Goal: Task Accomplishment & Management: Manage account settings

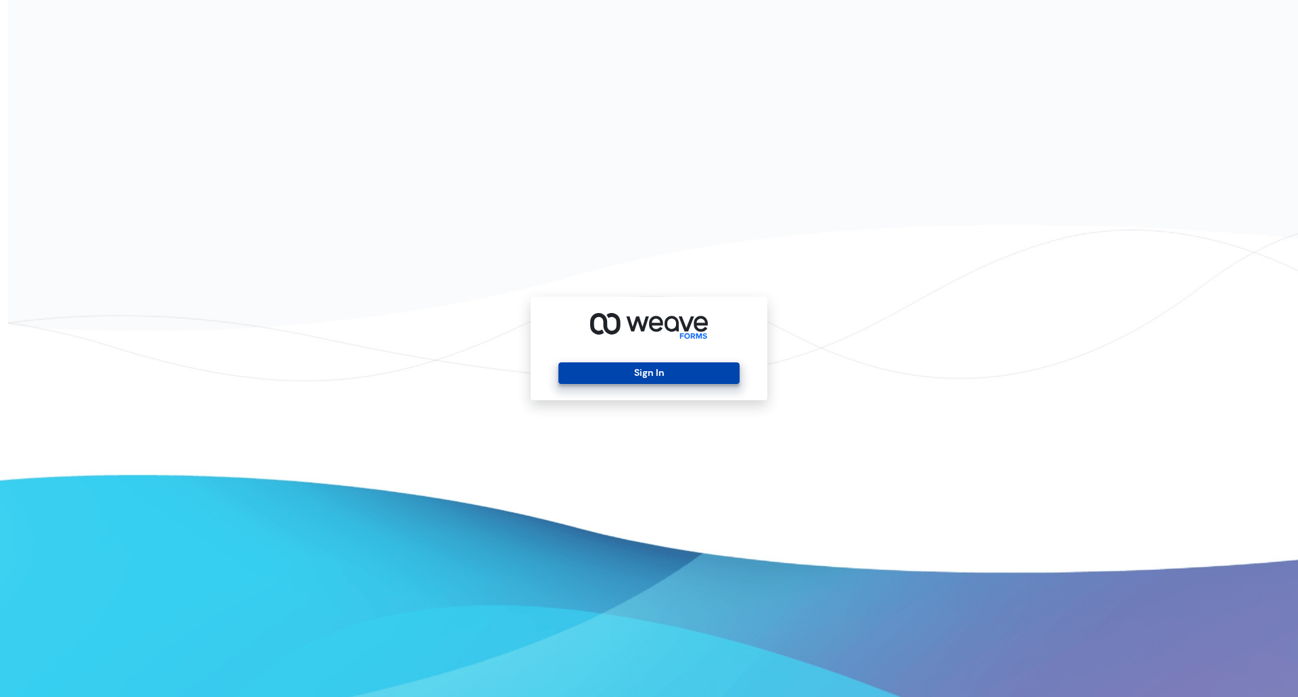
click at [679, 371] on button "Sign In" at bounding box center [648, 373] width 180 height 22
